Goal: Task Accomplishment & Management: Use online tool/utility

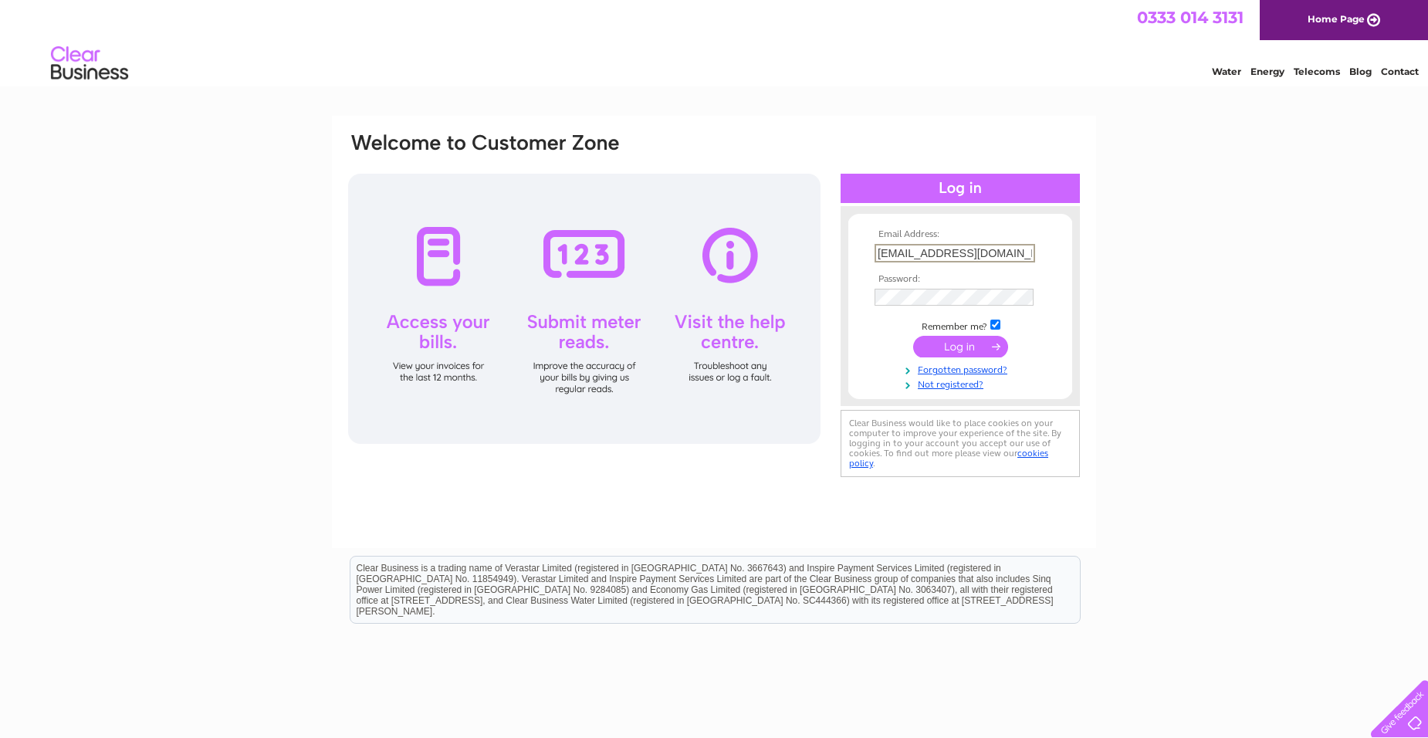
type input "falcon@thefalconinn.co.uk"
click at [753, 647] on html "Clear Business is a trading name of Verastar Limited (registered in [GEOGRAPHIC…" at bounding box center [714, 597] width 1428 height 99
click at [942, 348] on input "submit" at bounding box center [960, 347] width 95 height 22
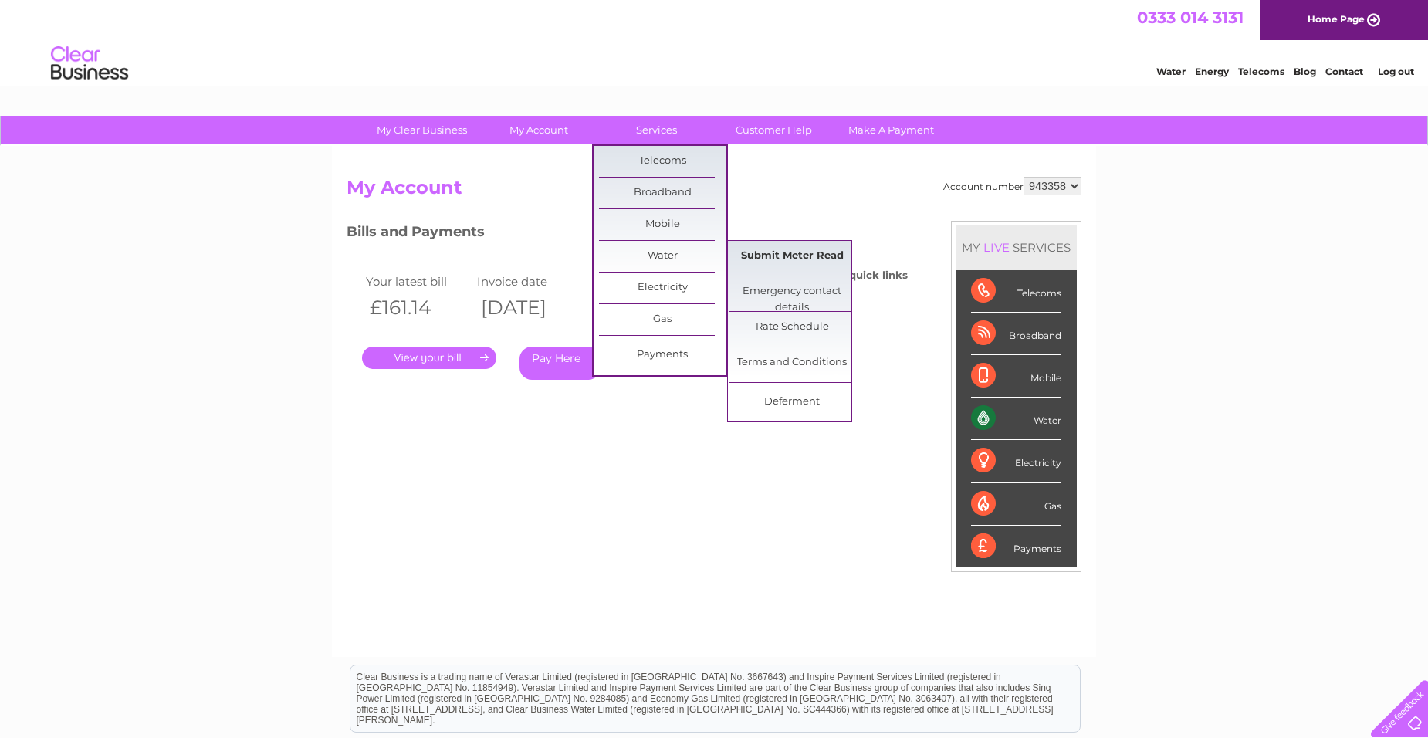
click at [773, 251] on link "Submit Meter Read" at bounding box center [792, 256] width 127 height 31
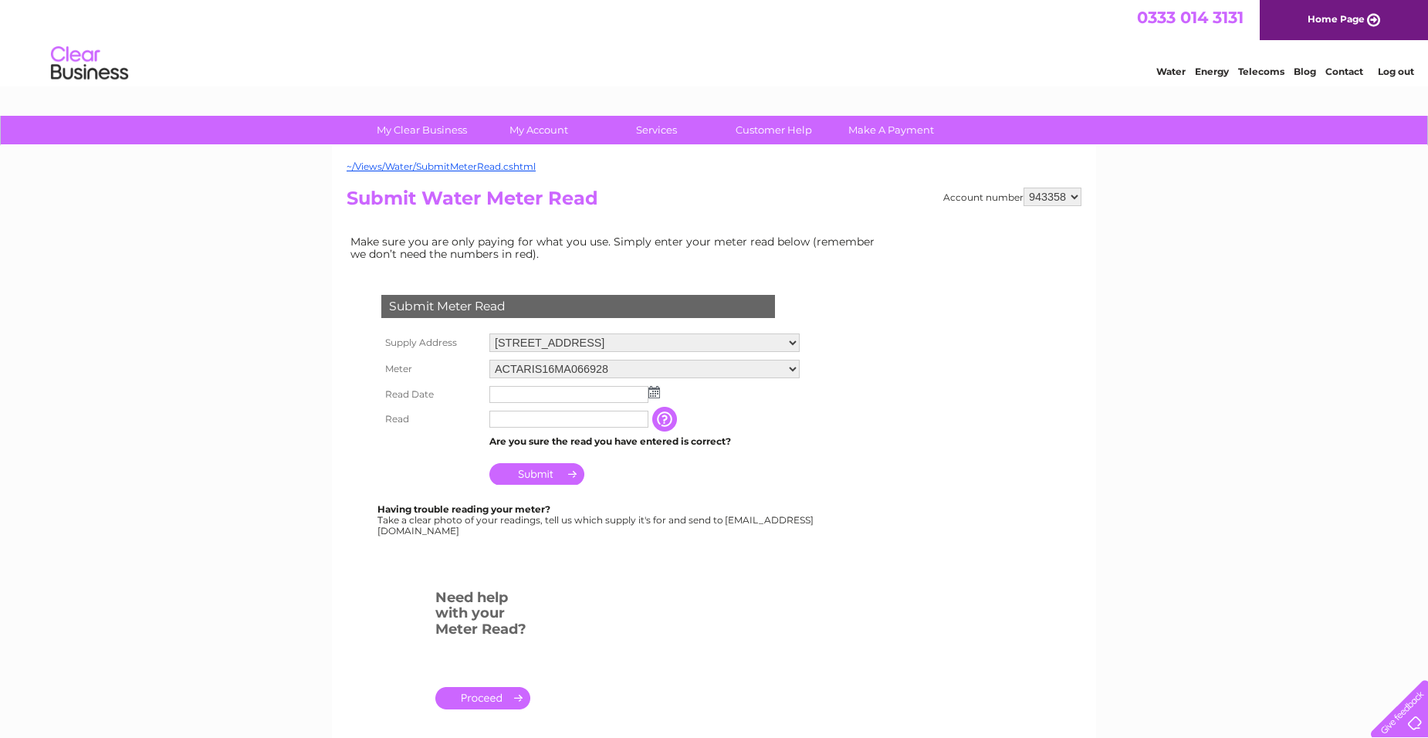
click at [530, 392] on input "text" at bounding box center [568, 394] width 159 height 17
click at [656, 388] on img at bounding box center [656, 393] width 12 height 12
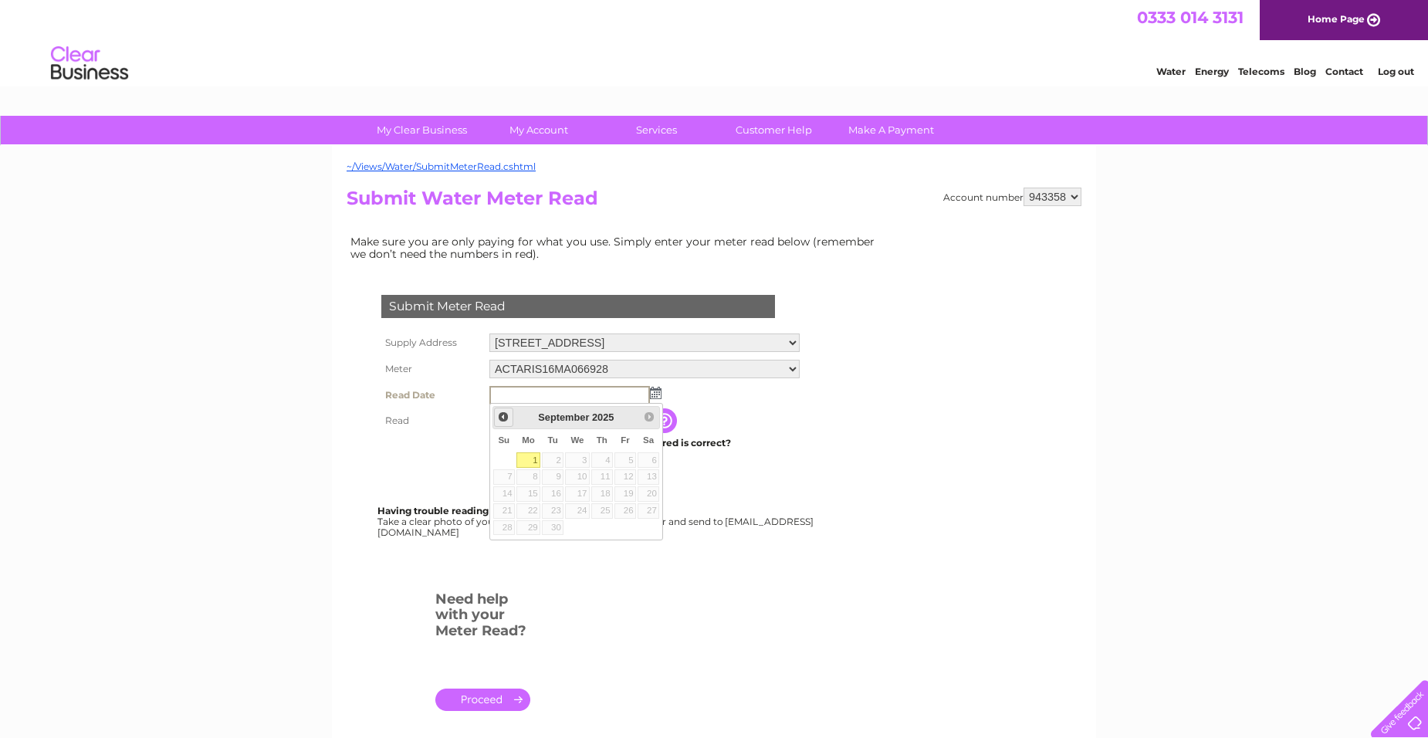
click at [506, 417] on span "Prev" at bounding box center [503, 417] width 12 height 12
click at [506, 546] on link "31" at bounding box center [504, 544] width 22 height 15
type input "2025/08/31"
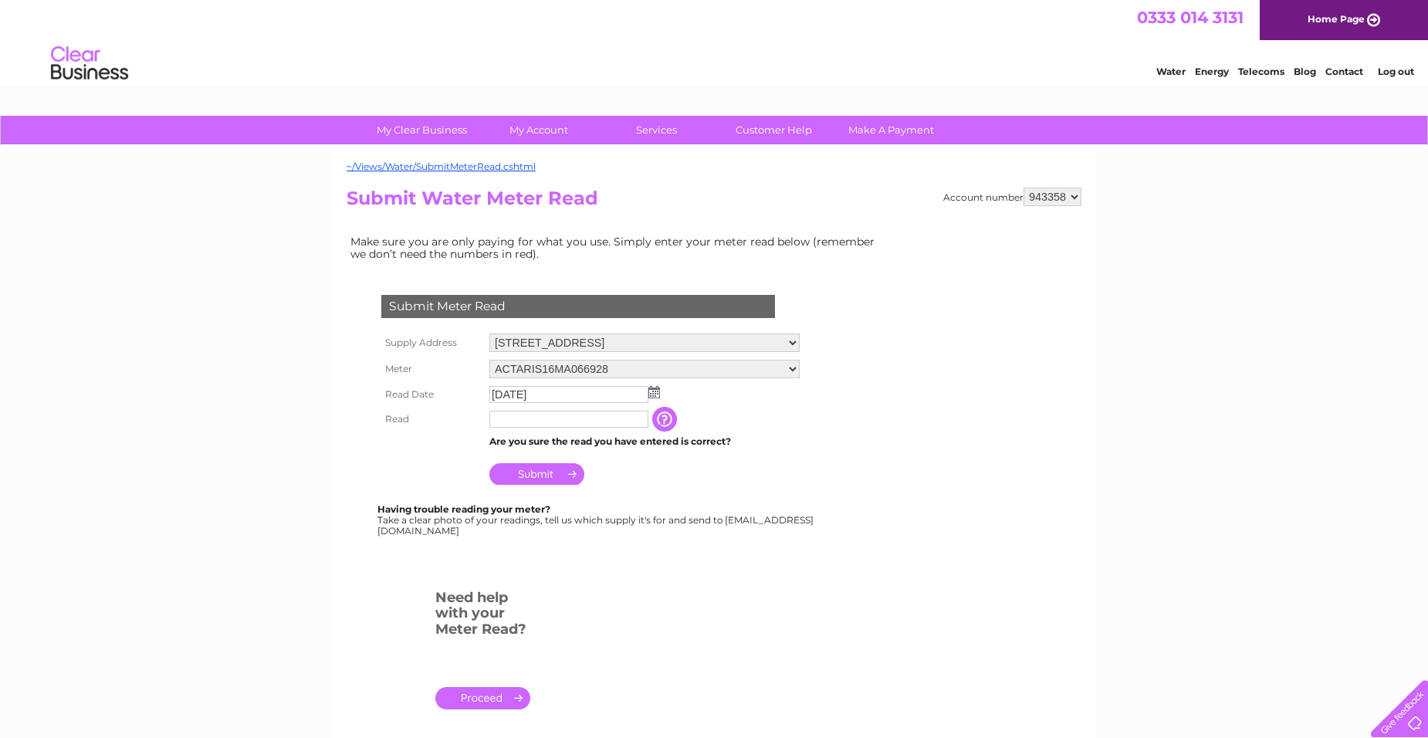
click at [523, 416] on input "text" at bounding box center [568, 419] width 159 height 17
type input "4118"
click at [526, 474] on input "Submit" at bounding box center [536, 476] width 95 height 22
